Goal: Information Seeking & Learning: Check status

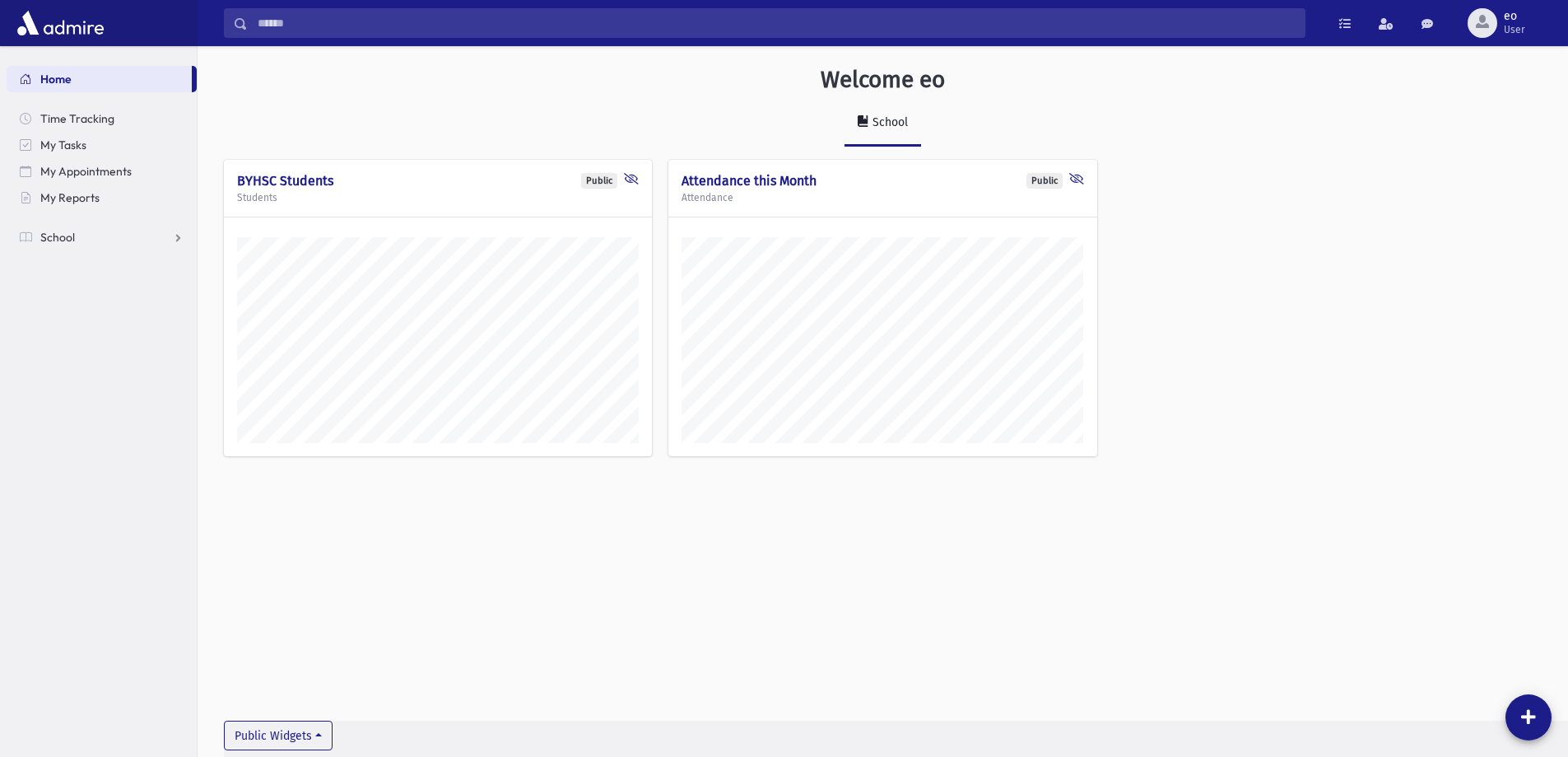
scroll to position [747, 1370]
click at [113, 242] on link "School" at bounding box center [102, 237] width 190 height 26
click at [96, 290] on span "Attendance" at bounding box center [80, 289] width 61 height 15
click at [83, 337] on link "List" at bounding box center [102, 342] width 190 height 26
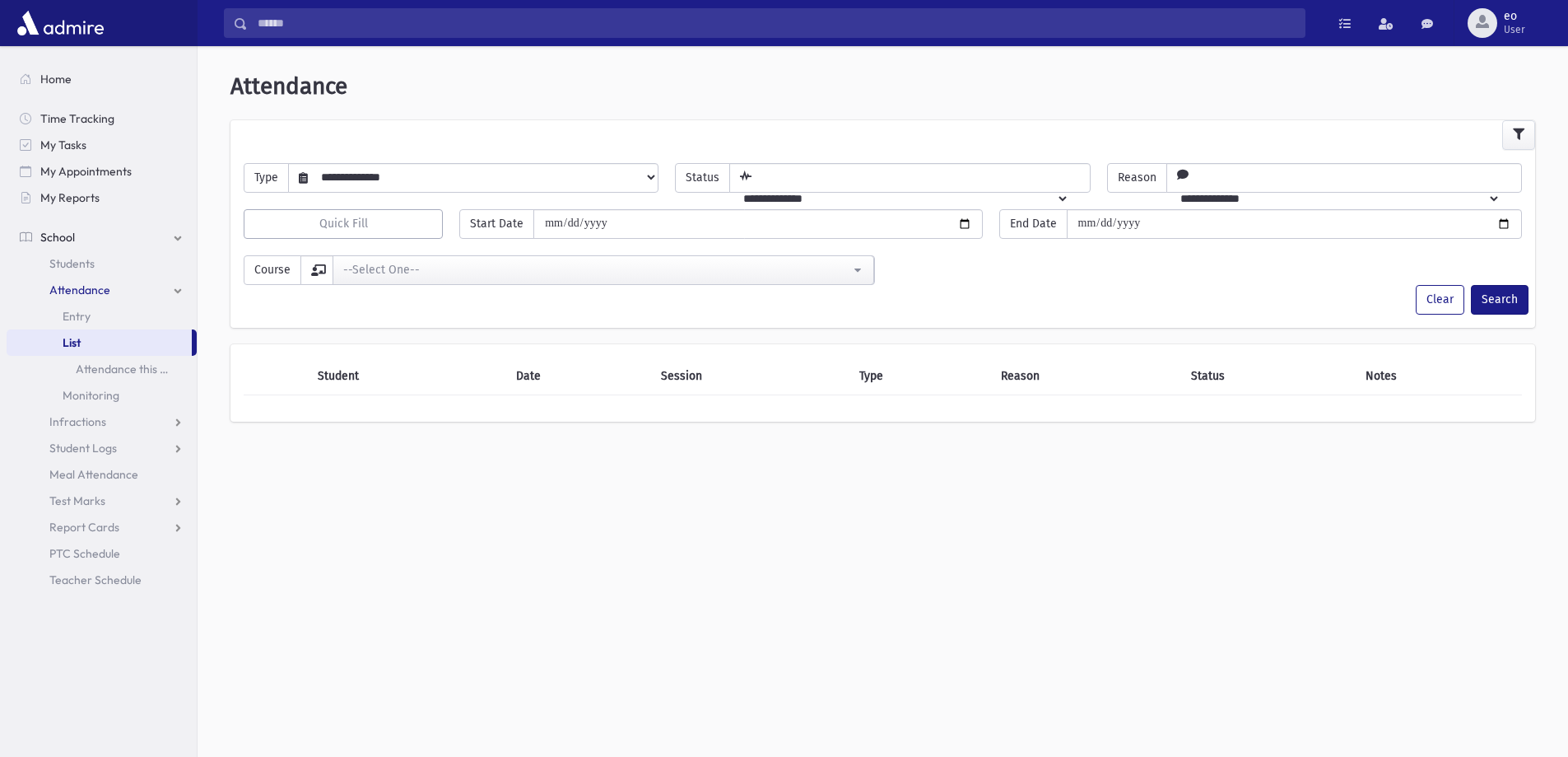
click at [363, 172] on select "**********" at bounding box center [482, 177] width 350 height 28
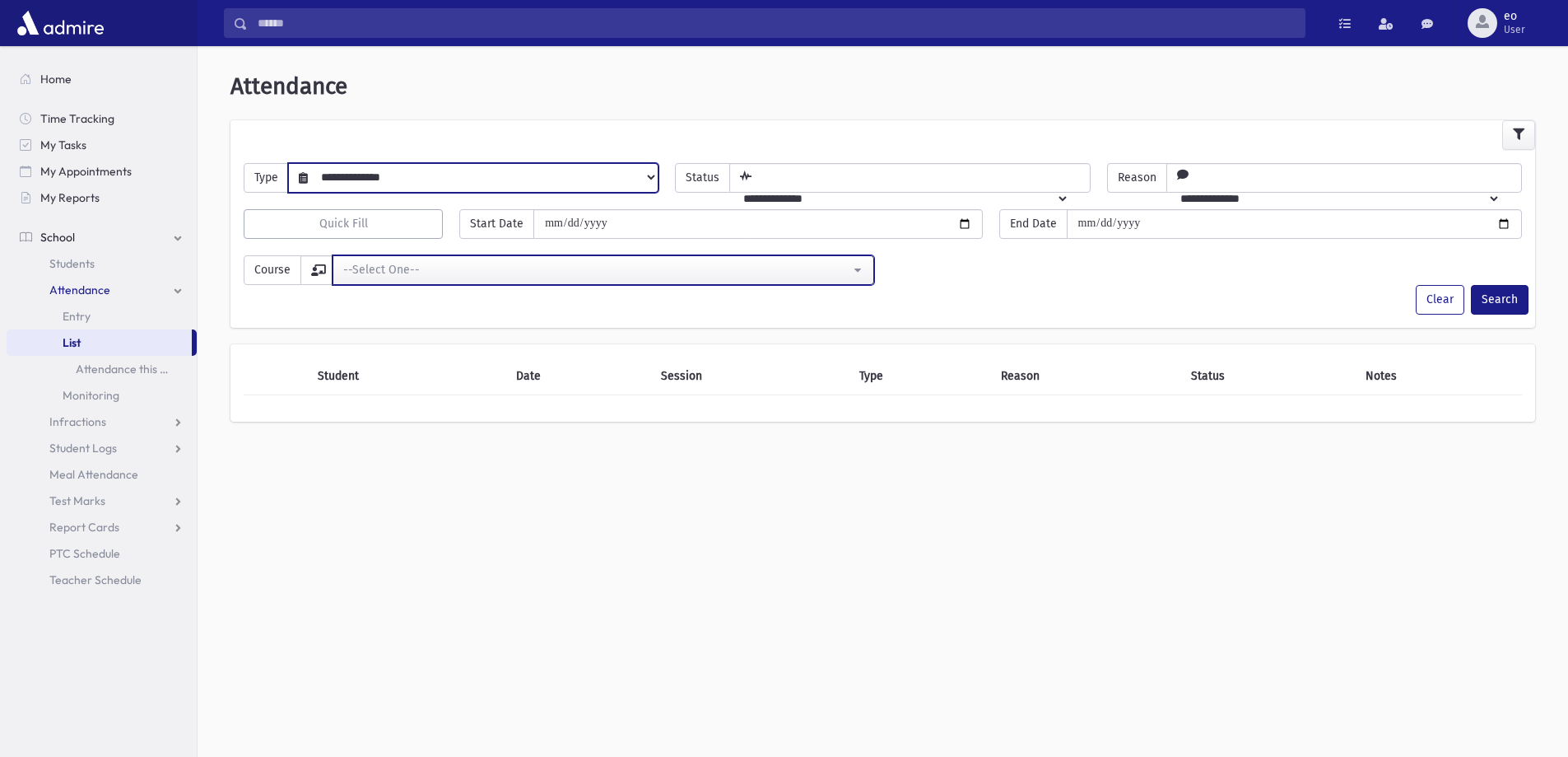
click at [439, 266] on div "--Select One--" at bounding box center [597, 269] width 507 height 17
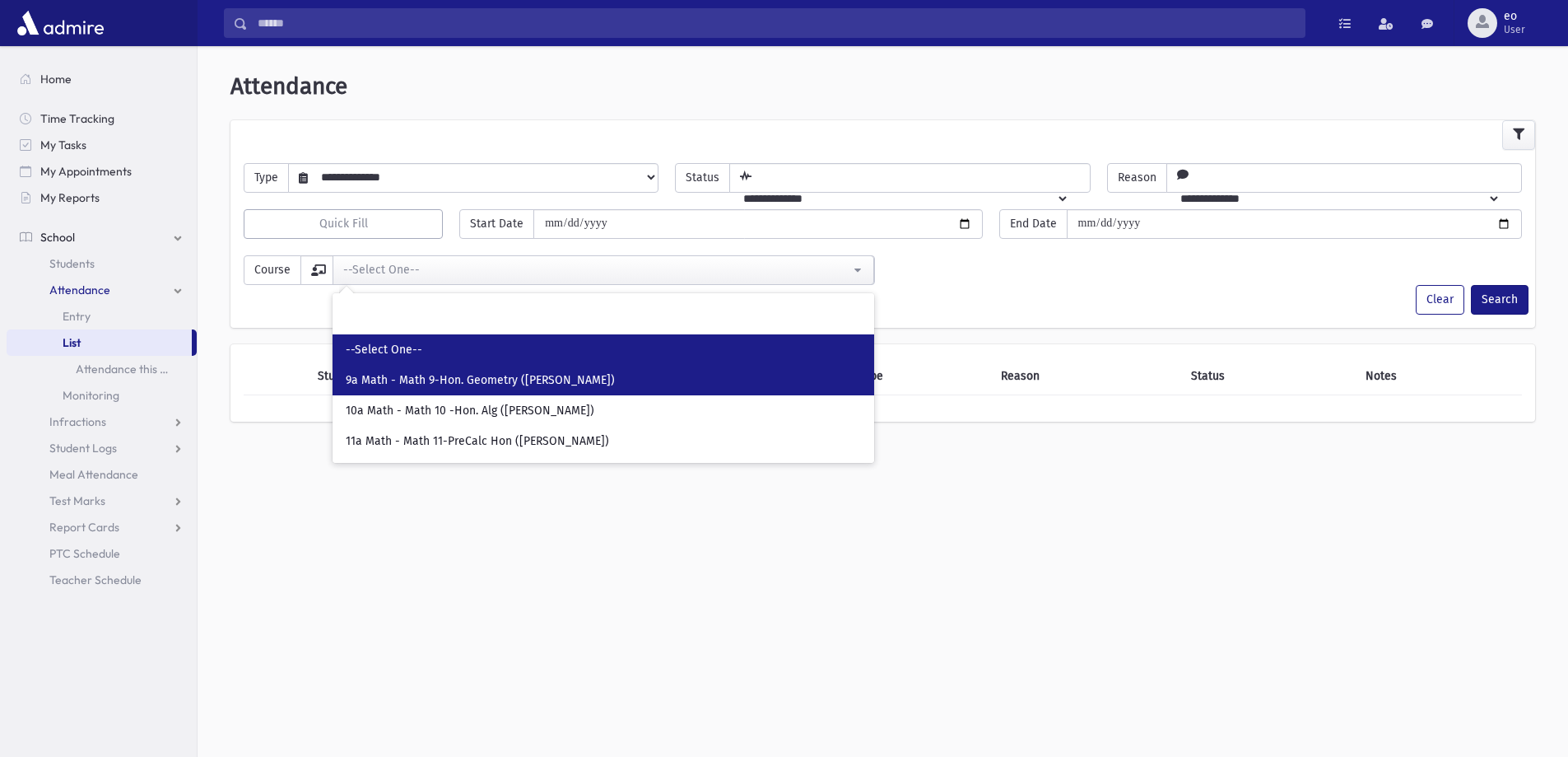
click at [478, 383] on span "9a Math - Math 9-Hon. Geometry (Mrs. Olevitch)" at bounding box center [480, 380] width 269 height 17
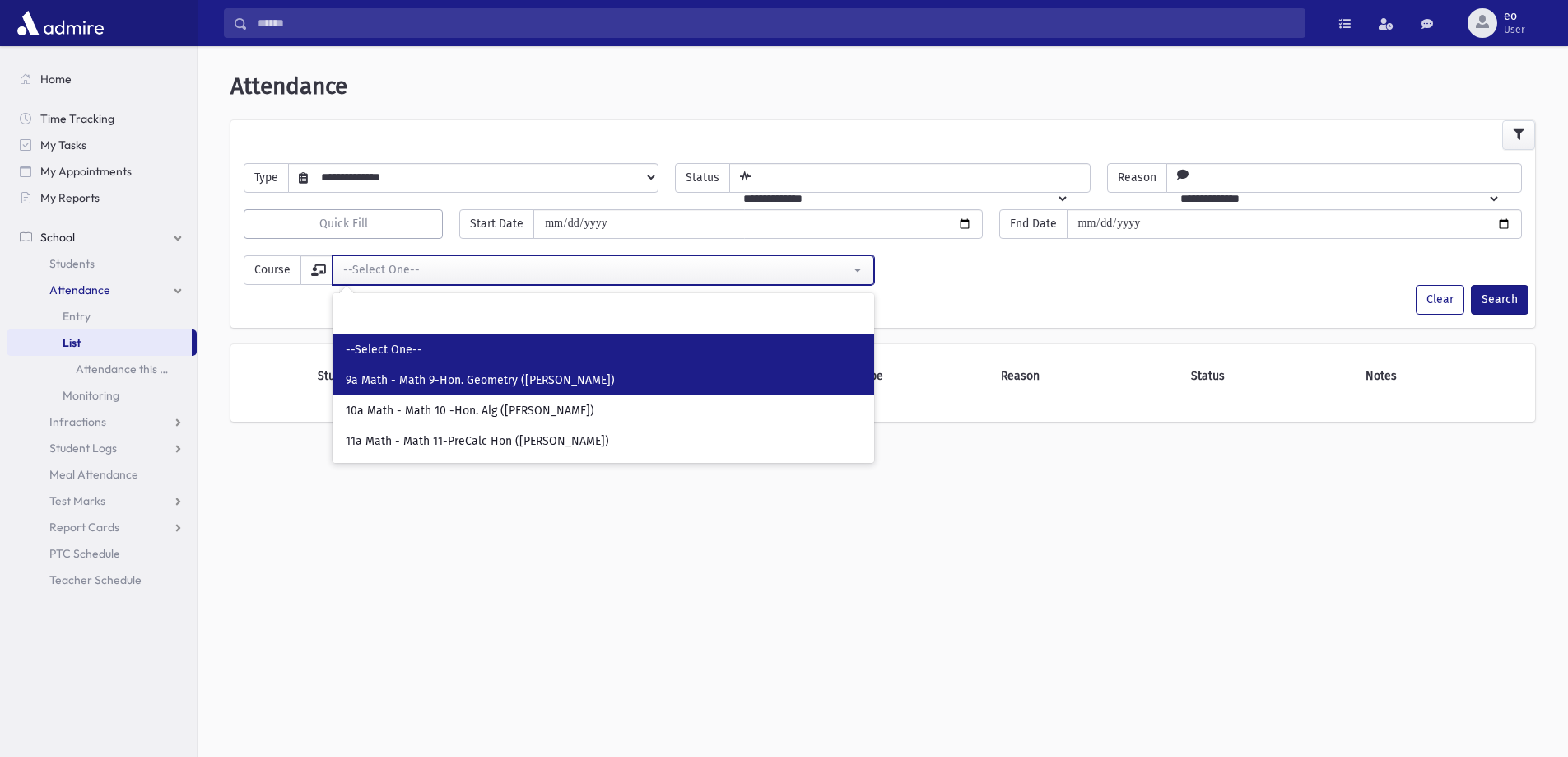
select select "****"
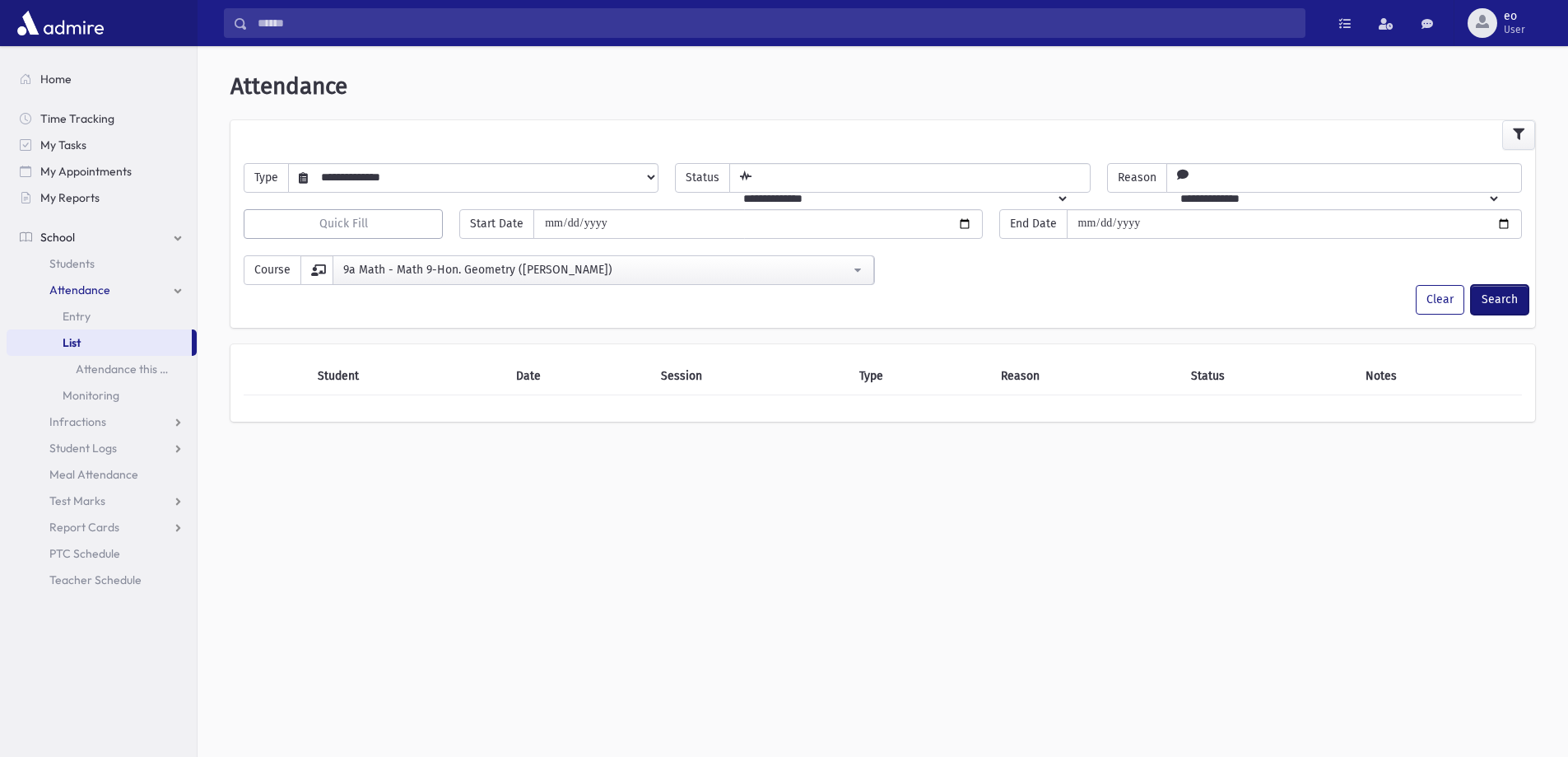
click at [1492, 302] on button "Search" at bounding box center [1499, 300] width 57 height 30
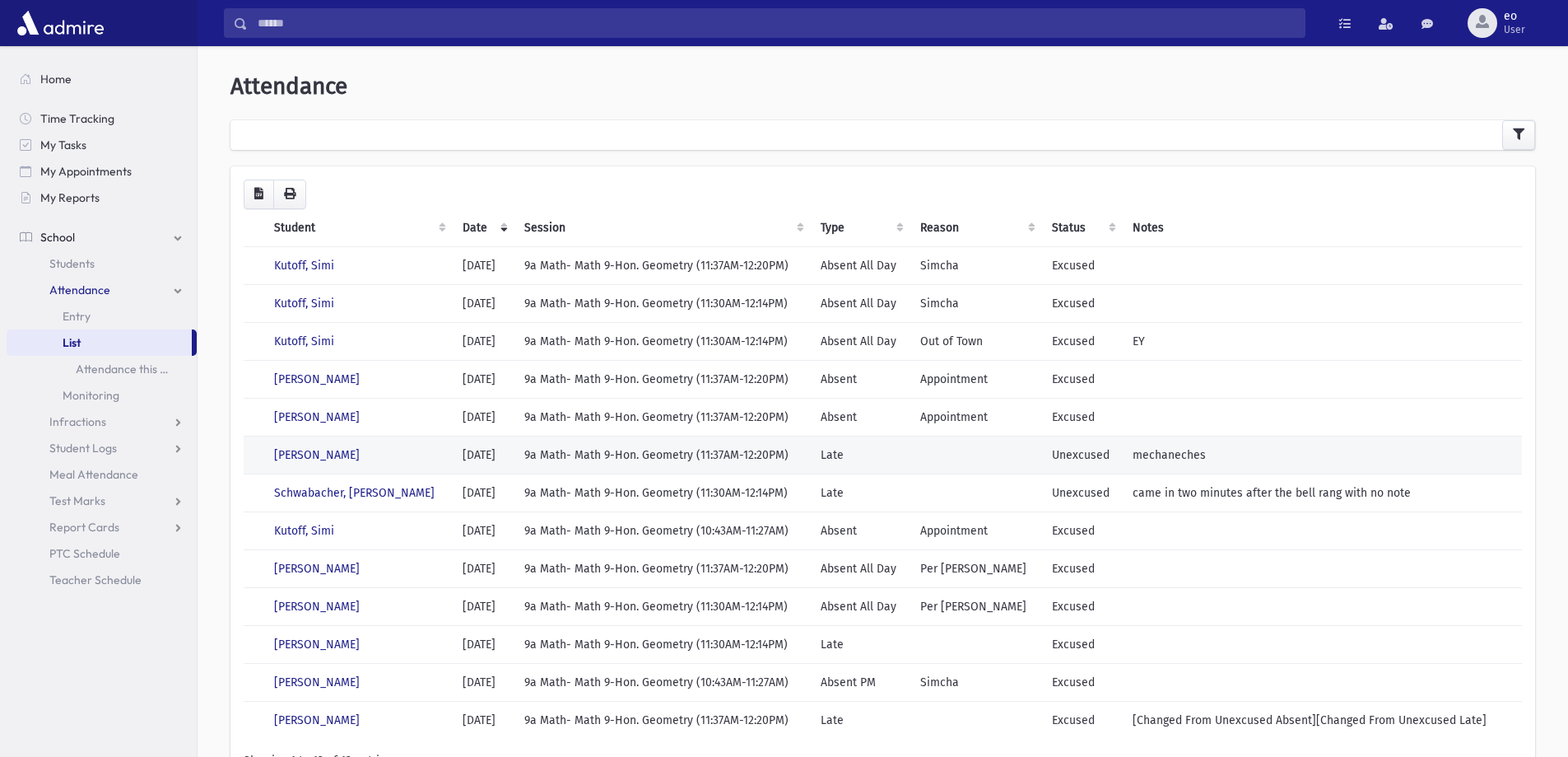
click at [375, 448] on td "Zimmerman, Ahuva" at bounding box center [358, 455] width 189 height 38
click at [342, 458] on link "Zimmerman, Ahuva" at bounding box center [316, 455] width 86 height 14
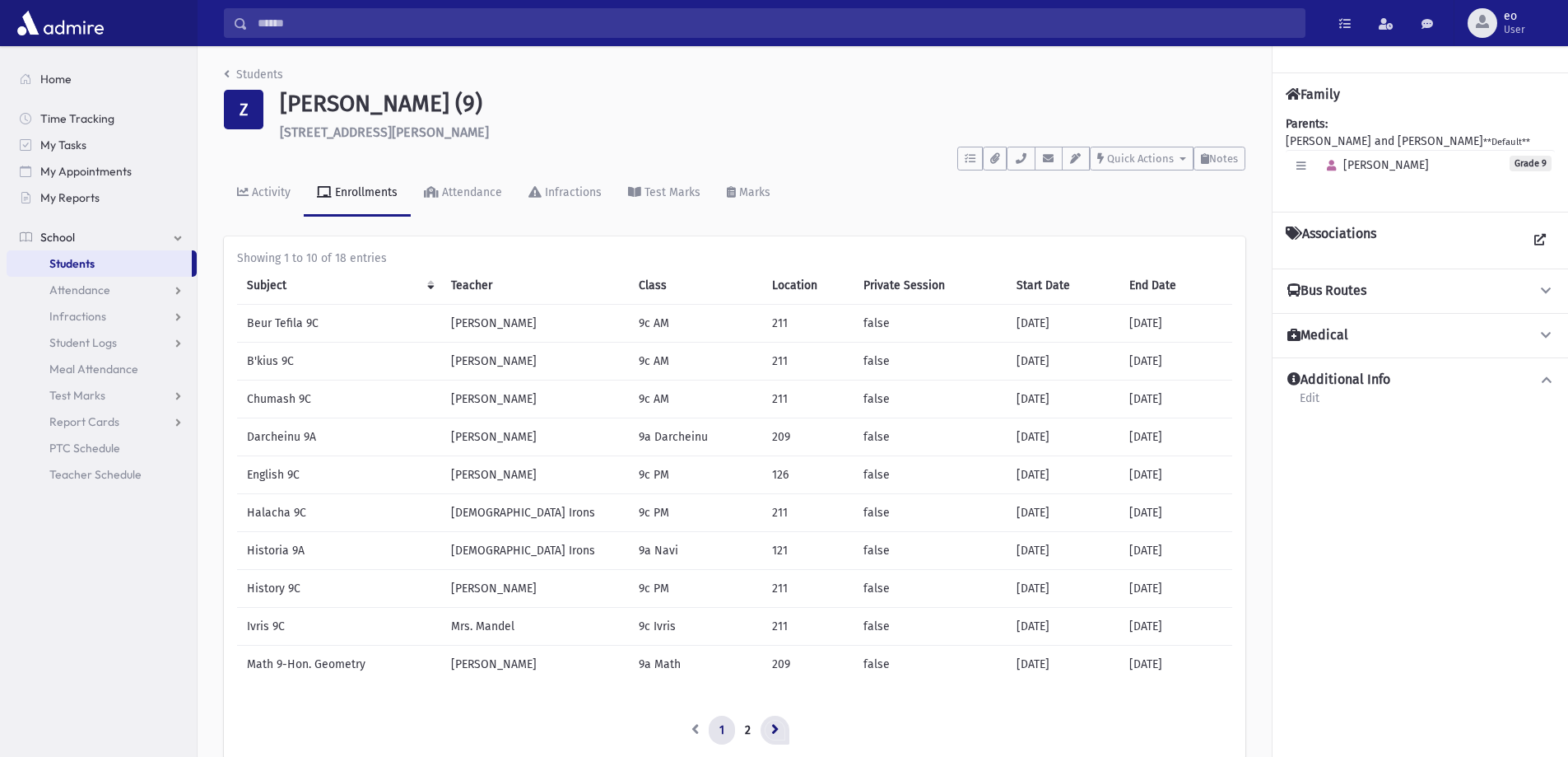
click at [775, 723] on icon at bounding box center [775, 728] width 8 height 11
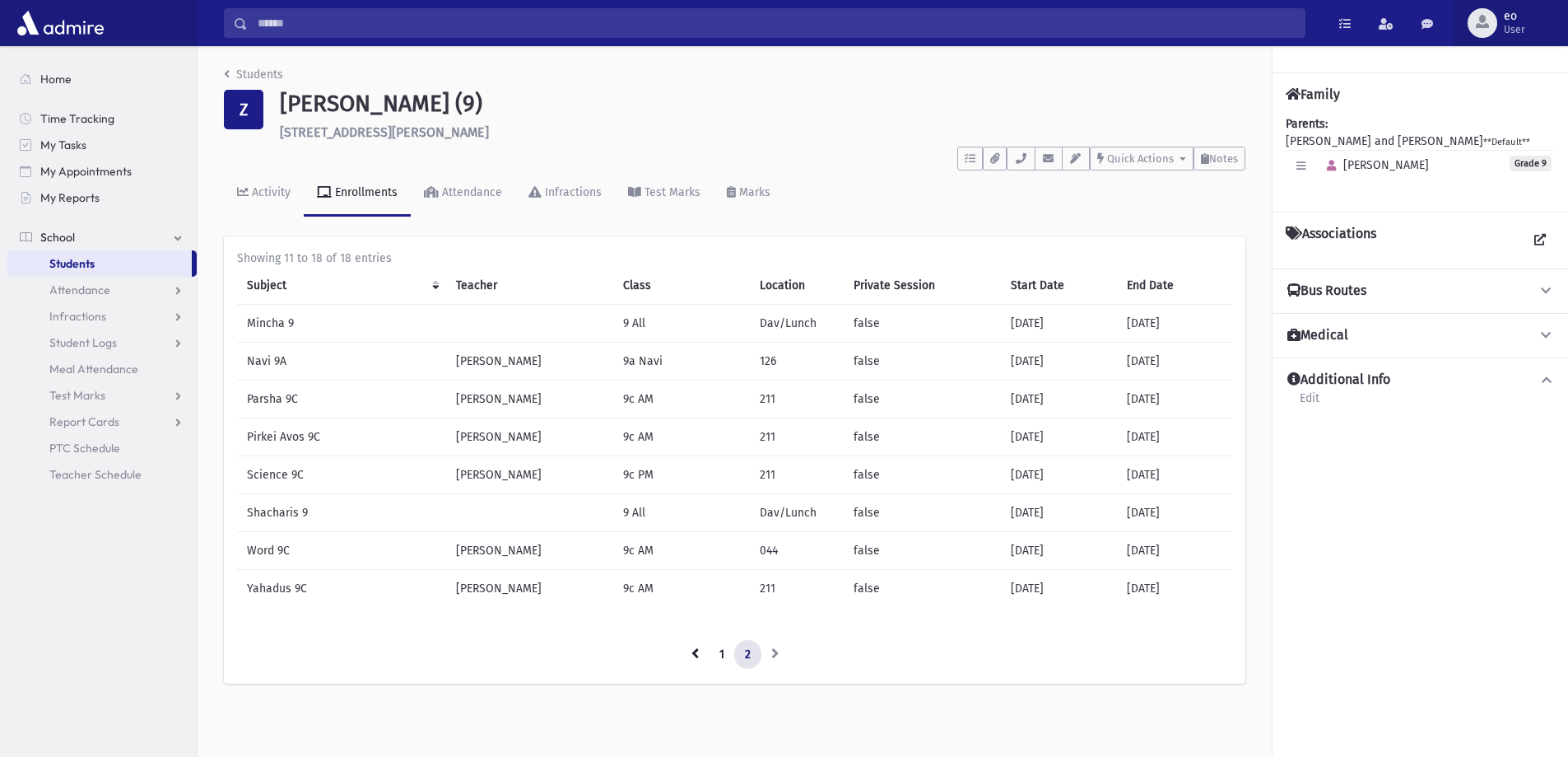
click at [1535, 22] on span "eo User" at bounding box center [1520, 23] width 48 height 26
click at [1464, 156] on link "Logout" at bounding box center [1497, 167] width 132 height 30
